Goal: Task Accomplishment & Management: Complete application form

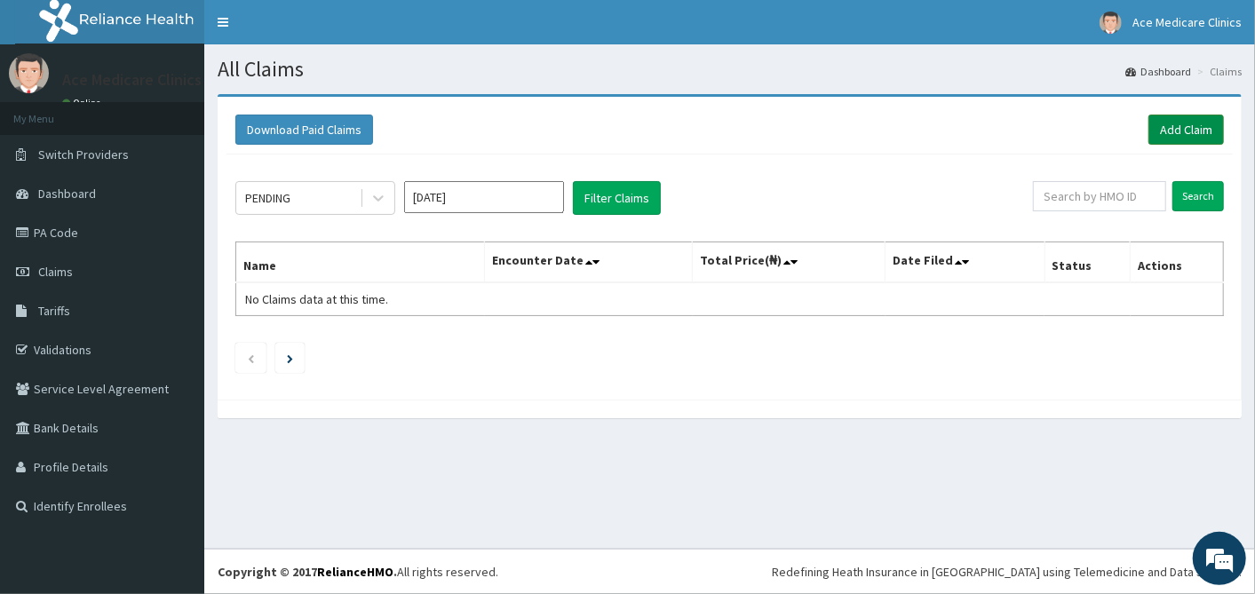
click at [1179, 134] on link "Add Claim" at bounding box center [1185, 130] width 75 height 30
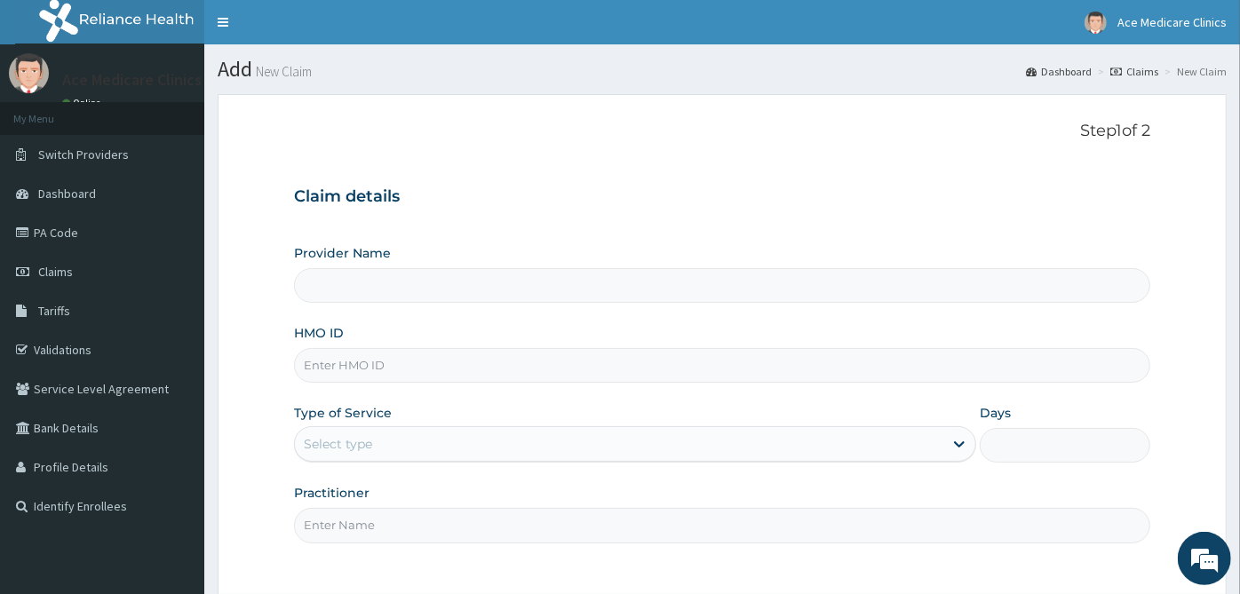
type input "ACE MEDICARE CLINICS- Ota"
click at [469, 355] on input "HMO ID" at bounding box center [722, 365] width 856 height 35
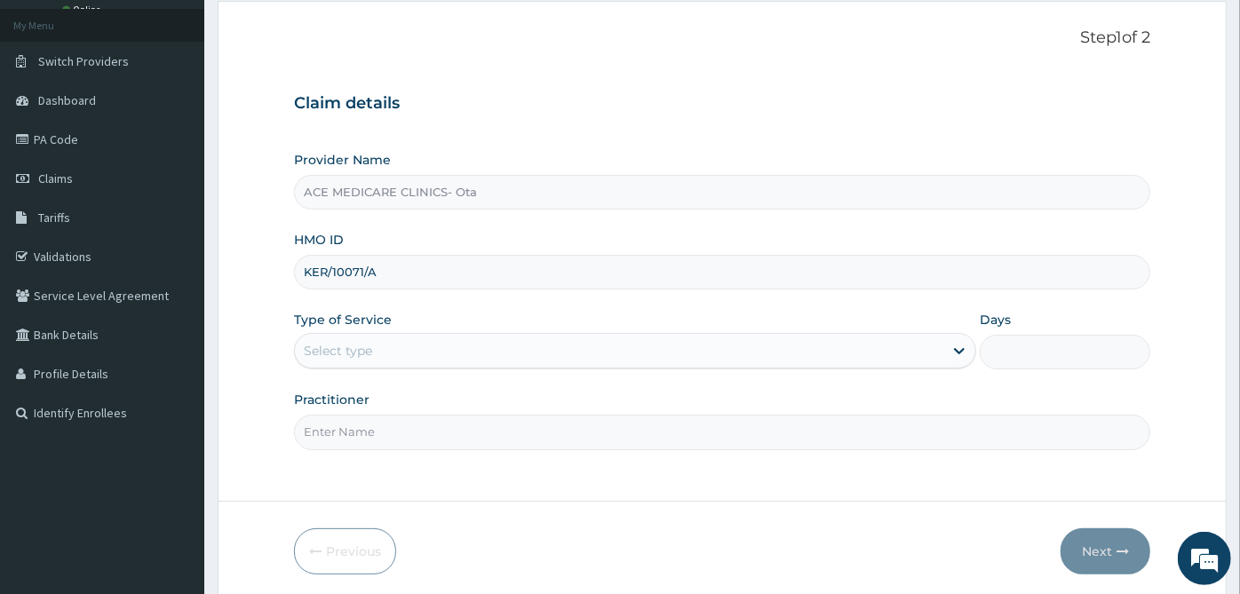
scroll to position [159, 0]
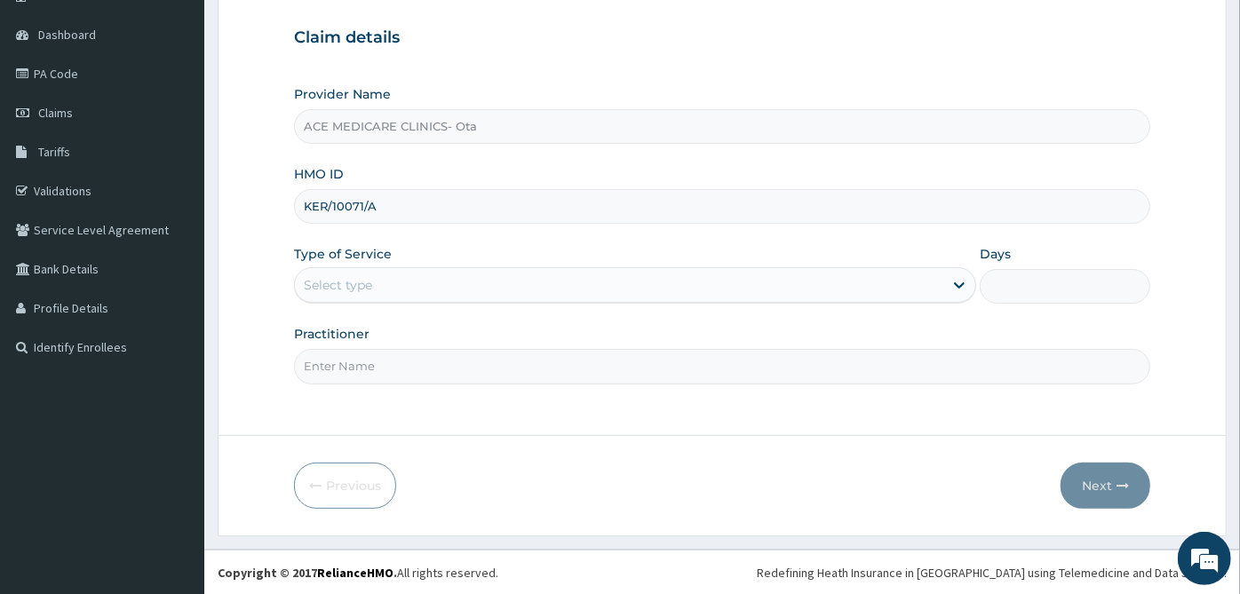
type input "KER/10071/A"
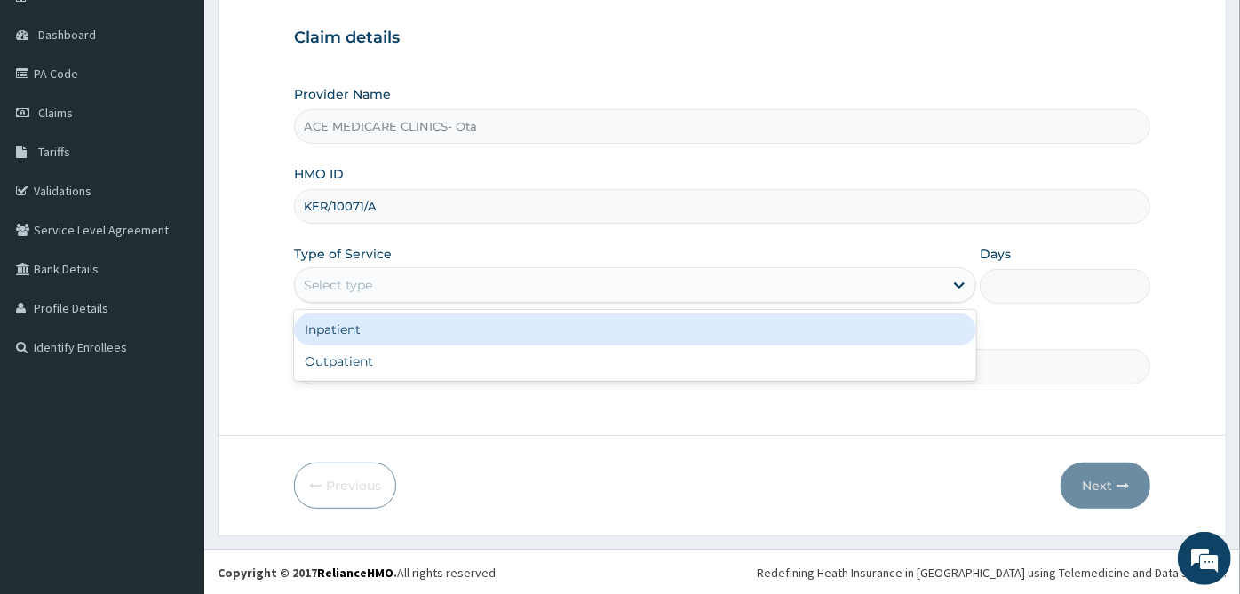
click at [497, 284] on div "Select type" at bounding box center [619, 285] width 648 height 28
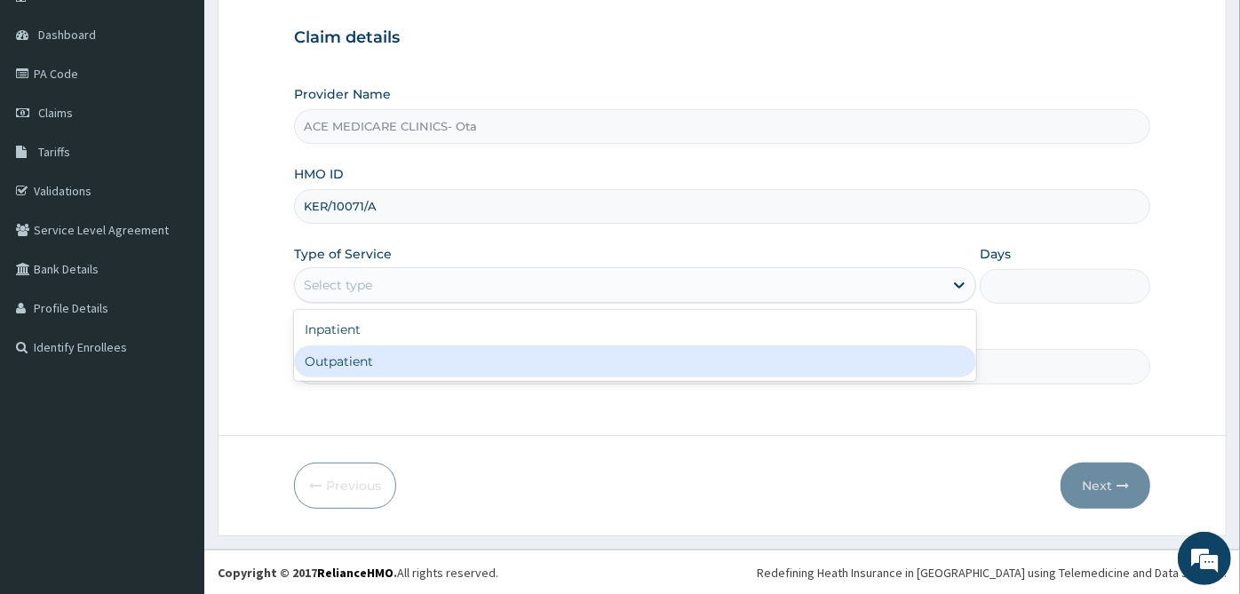
click at [497, 360] on div "Outpatient" at bounding box center [635, 361] width 682 height 32
type input "1"
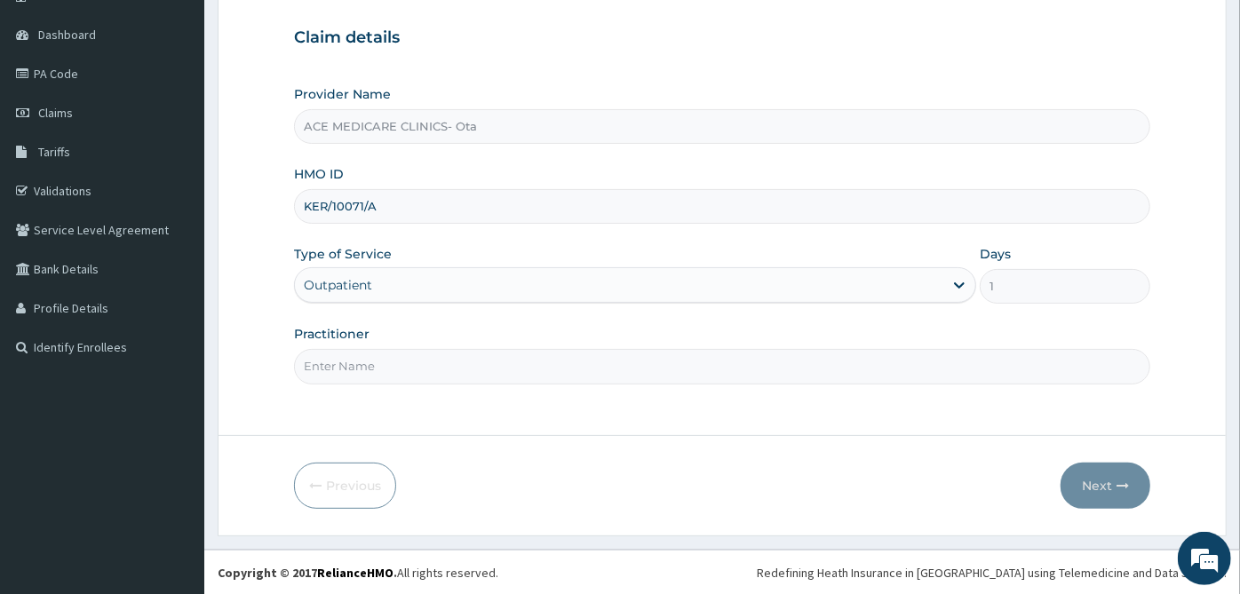
click at [497, 360] on input "Practitioner" at bounding box center [722, 366] width 856 height 35
type input "C"
type input "[PERSON_NAME]"
click at [1112, 479] on button "Next" at bounding box center [1105, 486] width 90 height 46
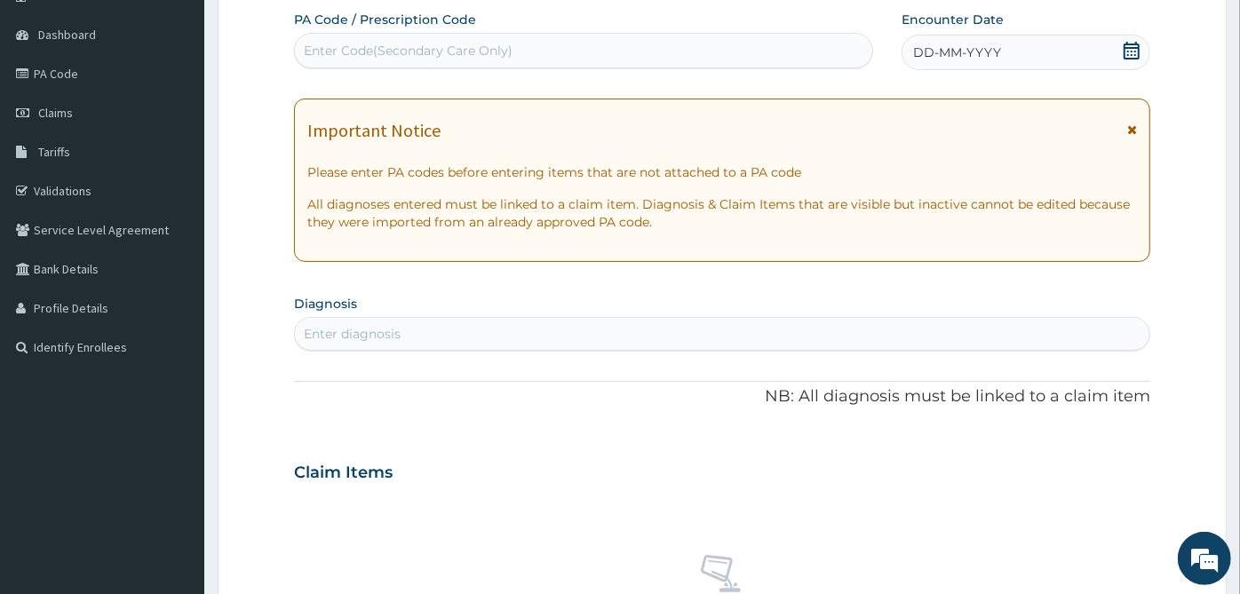
click at [608, 64] on div "Enter Code(Secondary Care Only)" at bounding box center [583, 50] width 577 height 28
type input "V"
click at [462, 53] on div "Enter Code(Secondary Care Only)" at bounding box center [408, 51] width 209 height 18
paste input "PA/477D89"
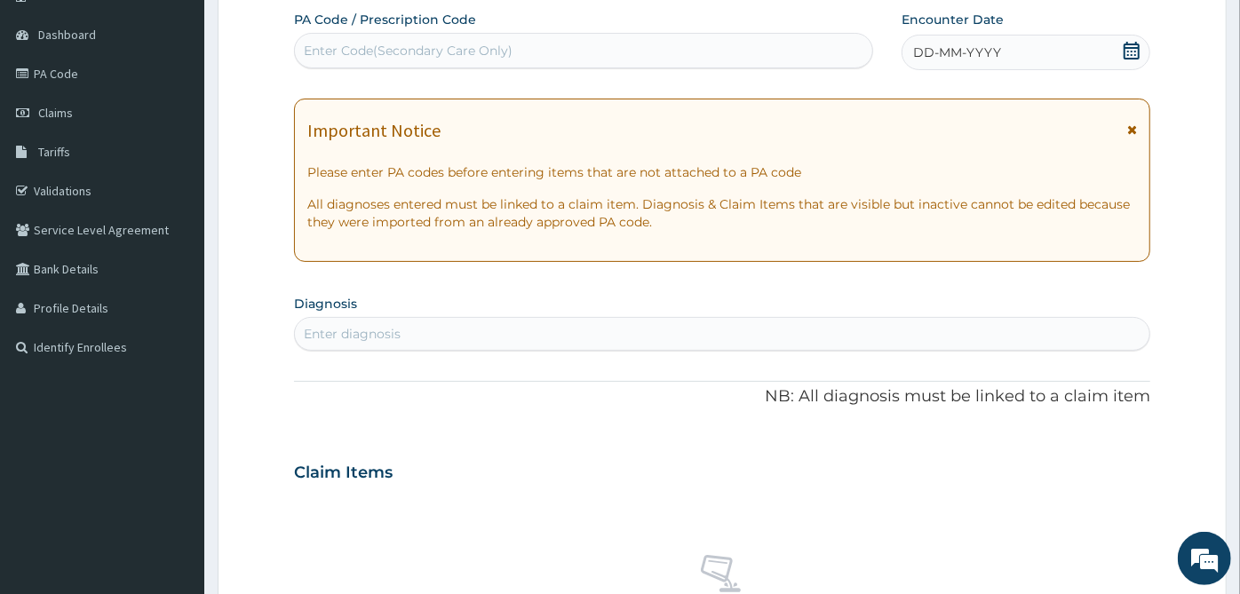
type input "PA/477D89"
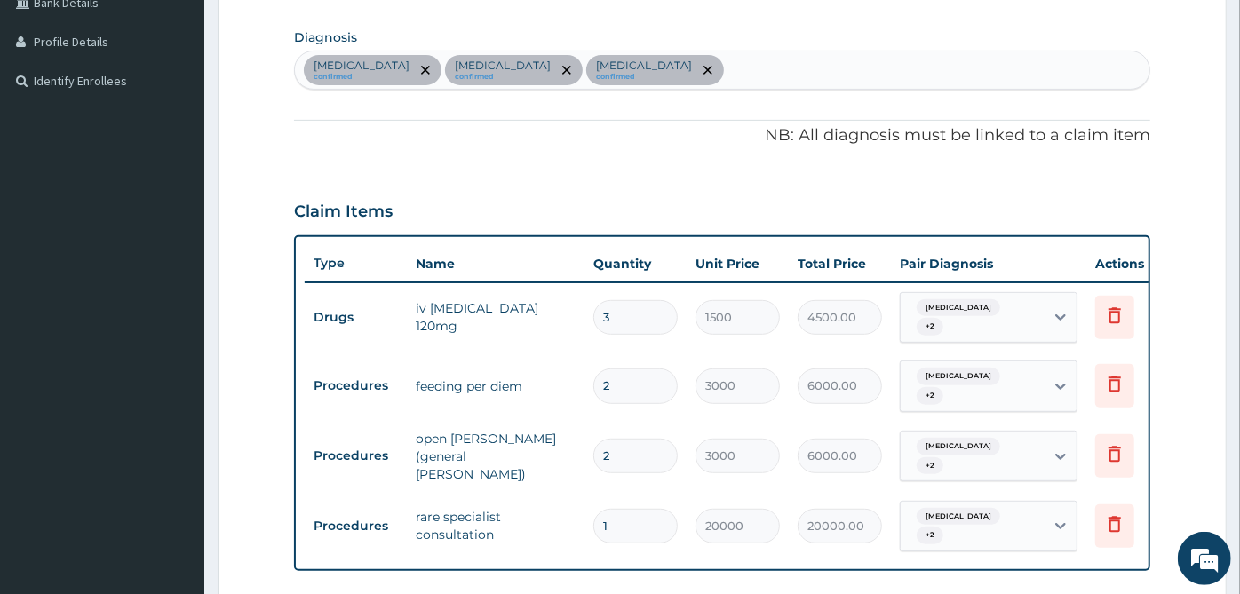
scroll to position [430, 0]
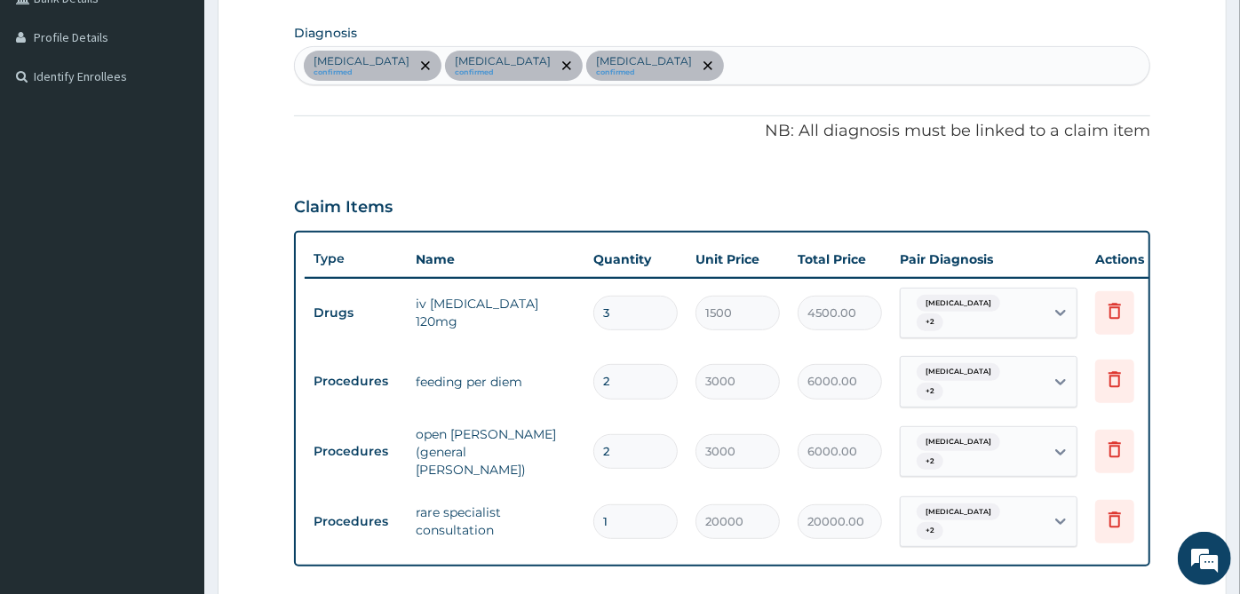
click at [729, 71] on div "[MEDICAL_DATA] confirmed [MEDICAL_DATA] confirmed [MEDICAL_DATA] confirmed" at bounding box center [722, 65] width 854 height 37
type input "HYPOGL"
